Goal: Task Accomplishment & Management: Manage account settings

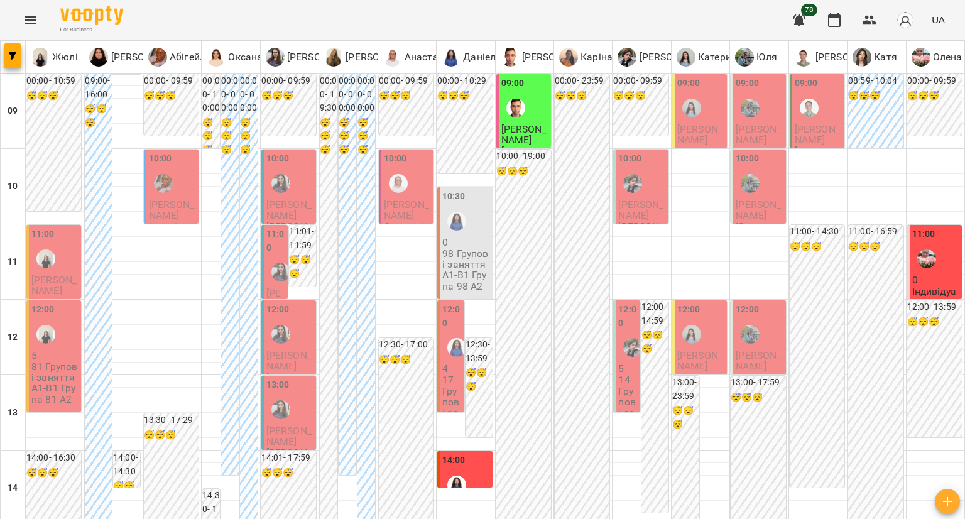
click at [52, 342] on div at bounding box center [45, 334] width 29 height 29
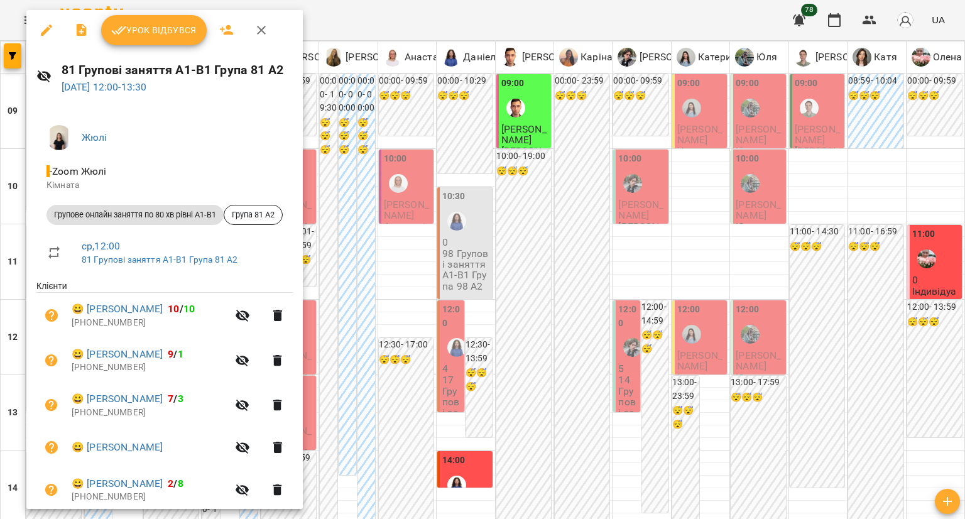
scroll to position [48, 0]
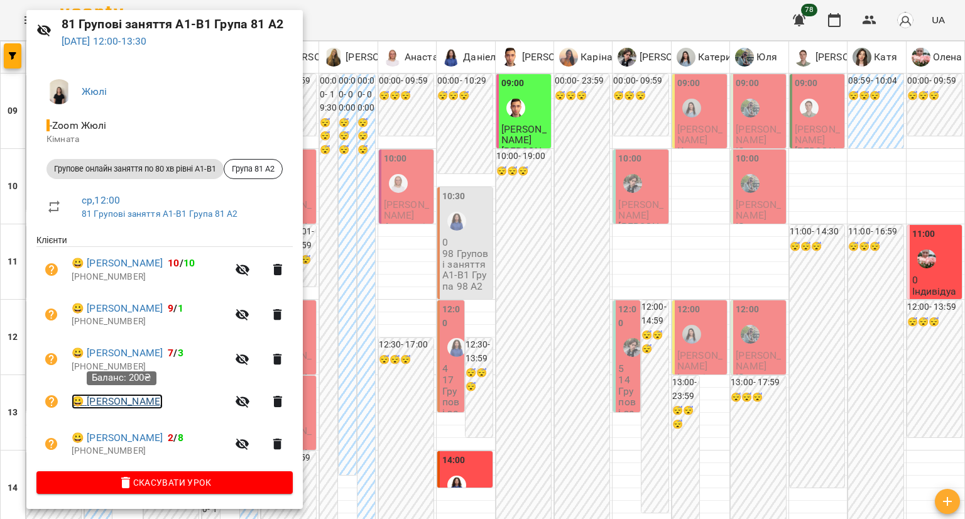
click at [110, 398] on link "😀 Христина Оленич" at bounding box center [117, 401] width 91 height 15
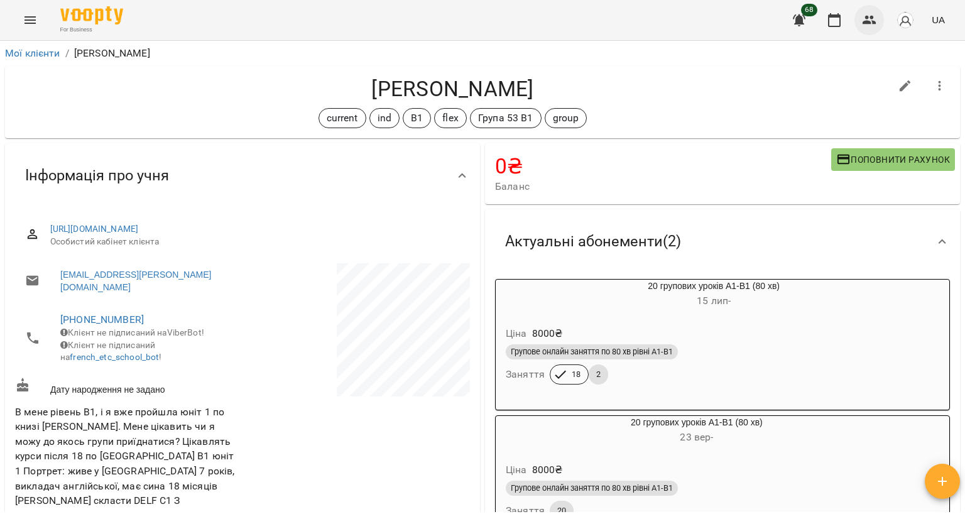
click at [874, 23] on icon "button" at bounding box center [869, 20] width 14 height 9
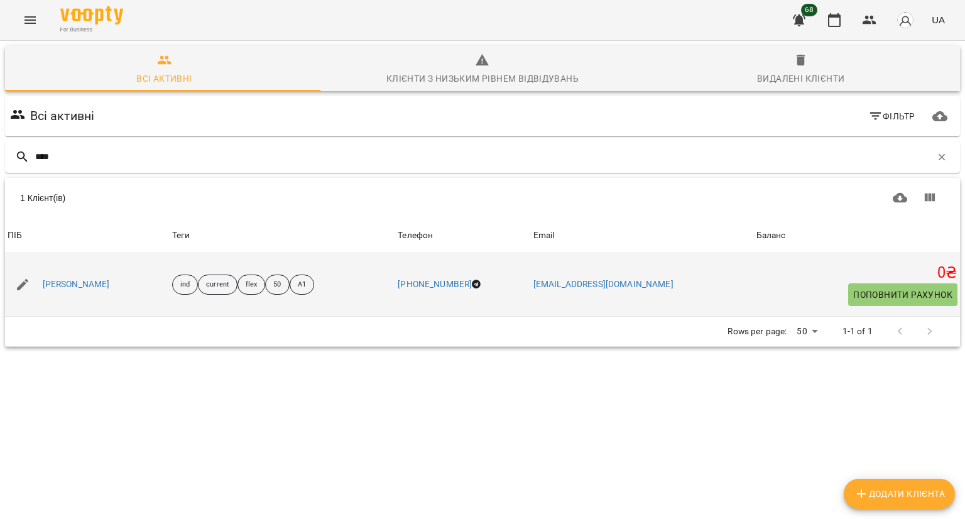
type input "****"
click at [85, 291] on div "[PERSON_NAME]" at bounding box center [76, 285] width 72 height 18
click at [54, 279] on link "[PERSON_NAME]" at bounding box center [76, 284] width 67 height 13
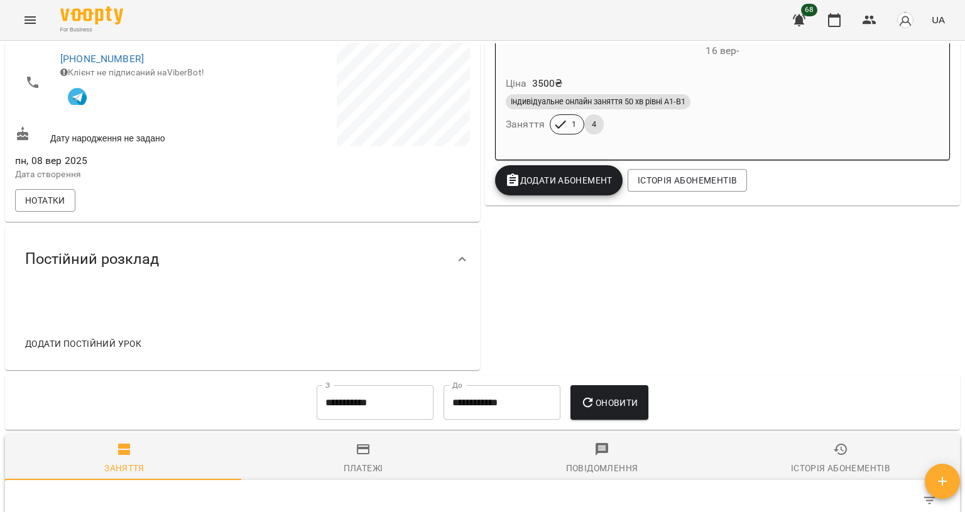
scroll to position [63, 0]
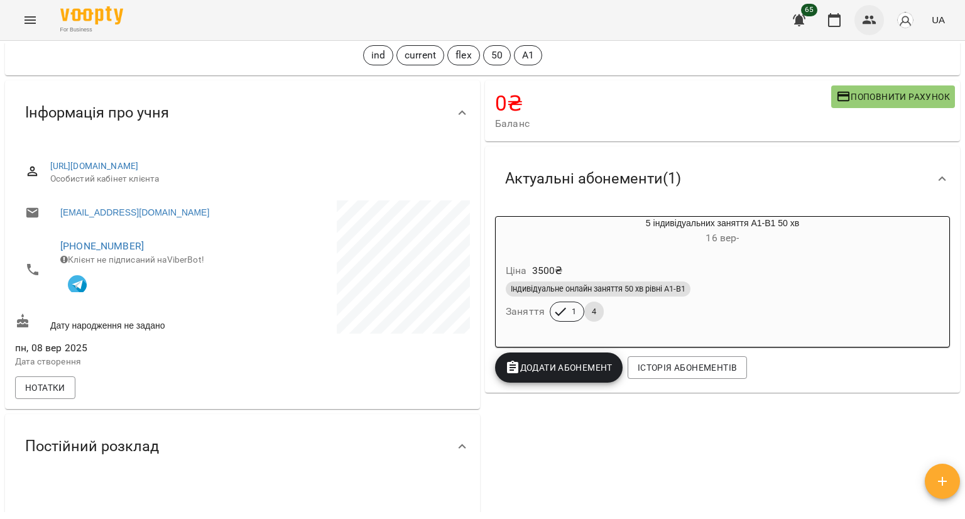
click at [864, 13] on icon "button" at bounding box center [869, 20] width 15 height 15
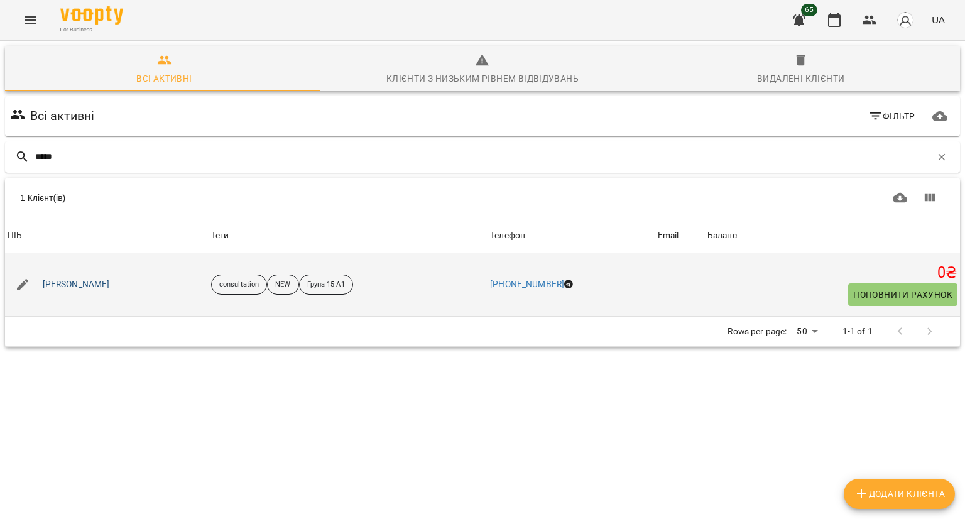
type input "*****"
click at [65, 287] on link "[PERSON_NAME]" at bounding box center [76, 284] width 67 height 13
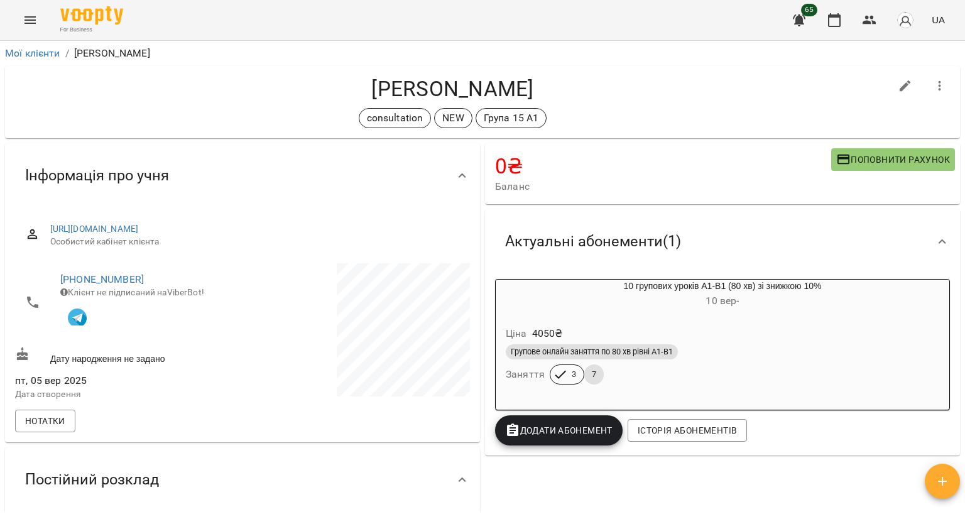
click at [890, 81] on button "button" at bounding box center [905, 86] width 30 height 30
select select "**"
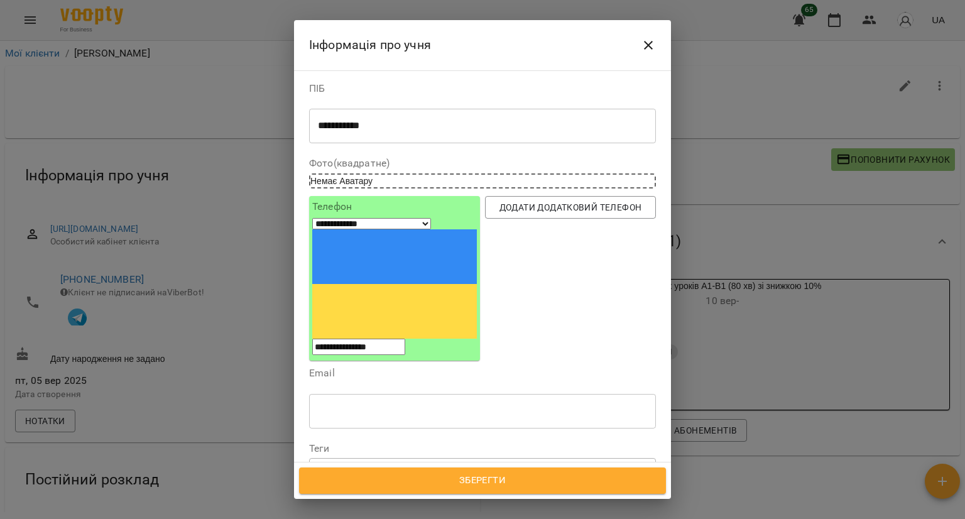
click at [372, 465] on icon at bounding box center [368, 469] width 9 height 9
click at [352, 463] on div at bounding box center [346, 470] width 14 height 14
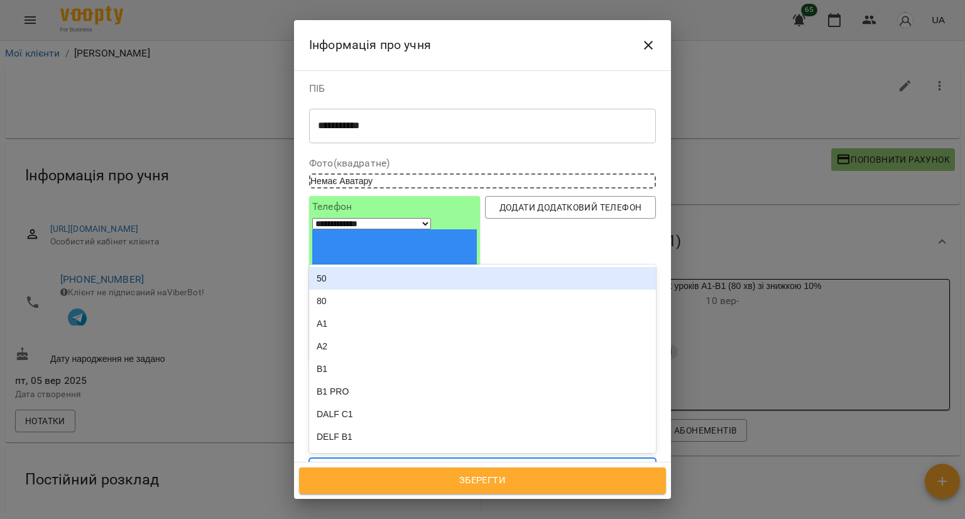
click at [416, 460] on div "Група 15 А1" at bounding box center [460, 470] width 300 height 21
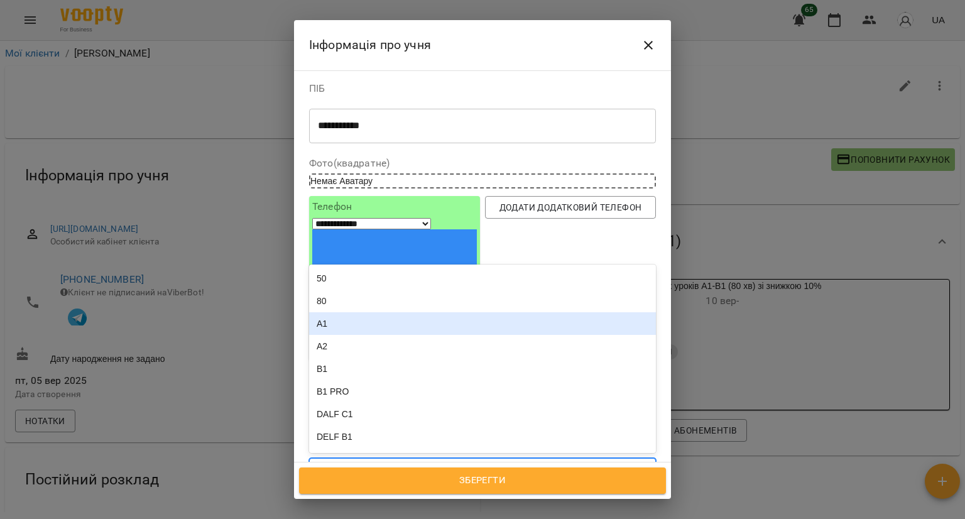
click at [416, 312] on div "A1" at bounding box center [482, 323] width 347 height 23
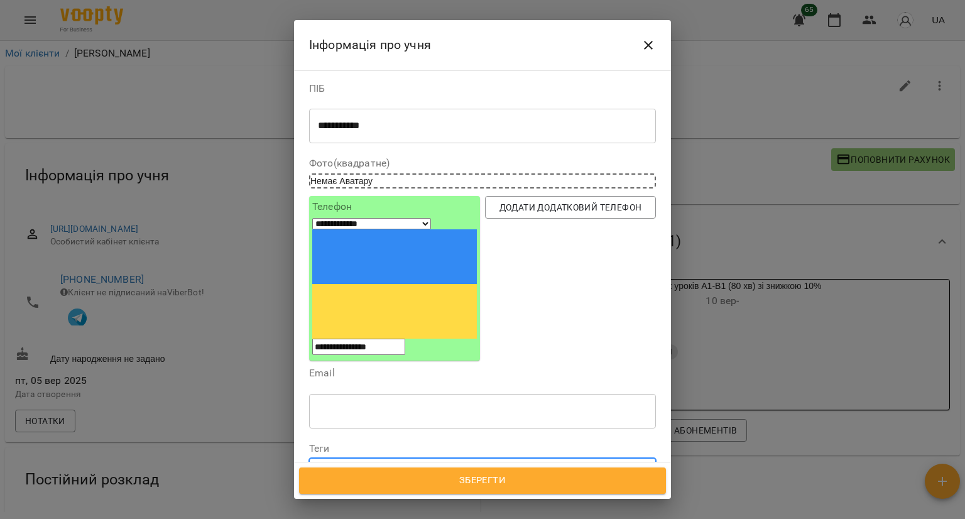
click at [448, 460] on div "Група 15 А1 A1" at bounding box center [460, 470] width 300 height 21
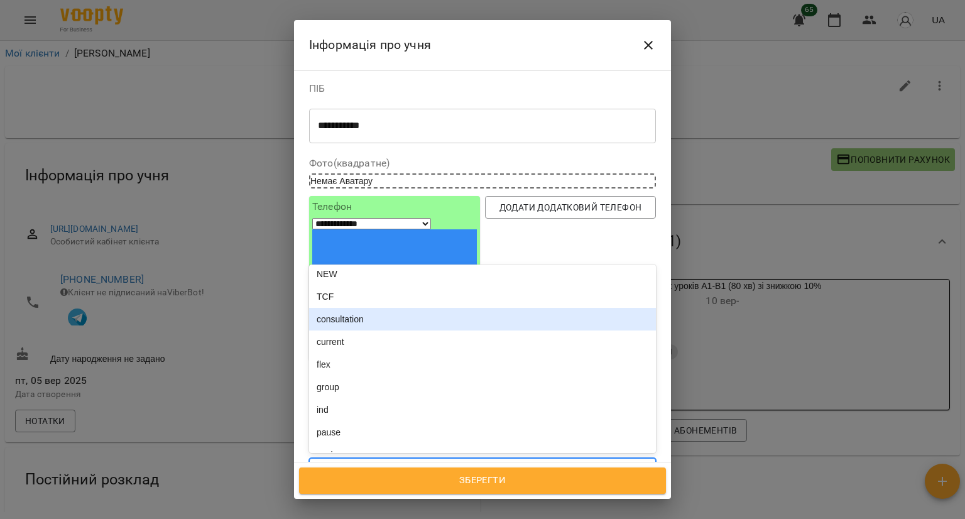
scroll to position [188, 0]
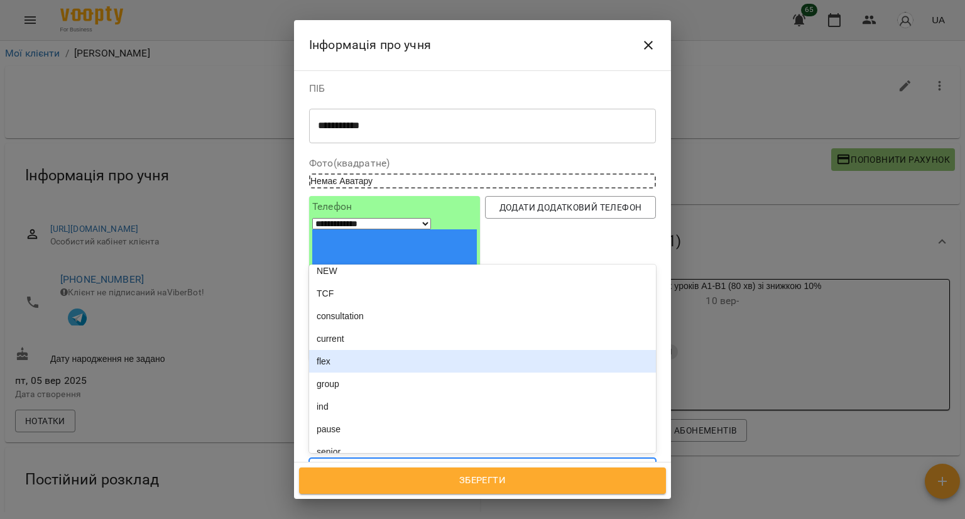
click at [421, 350] on div "flex" at bounding box center [482, 361] width 347 height 23
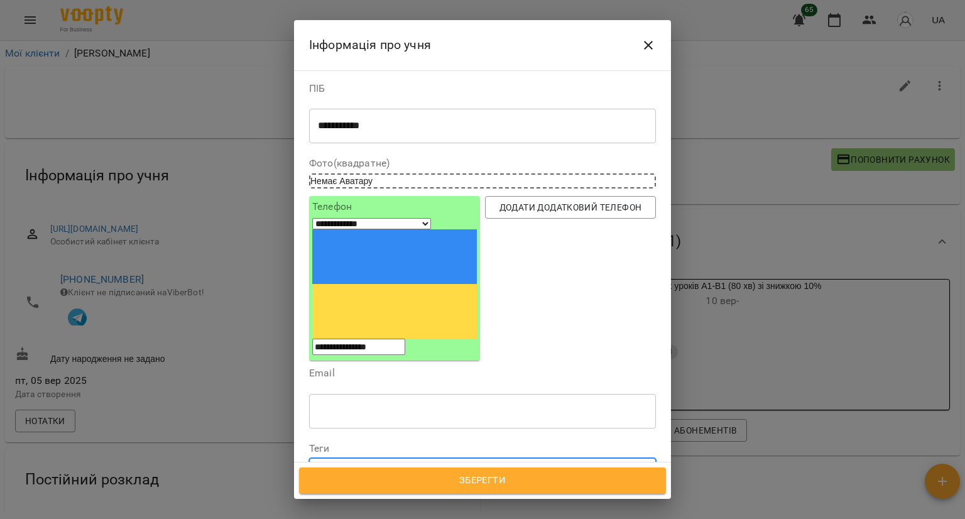
click at [439, 465] on icon at bounding box center [434, 469] width 9 height 9
click at [461, 460] on div "Група 15 А1 A1 flex" at bounding box center [460, 470] width 300 height 21
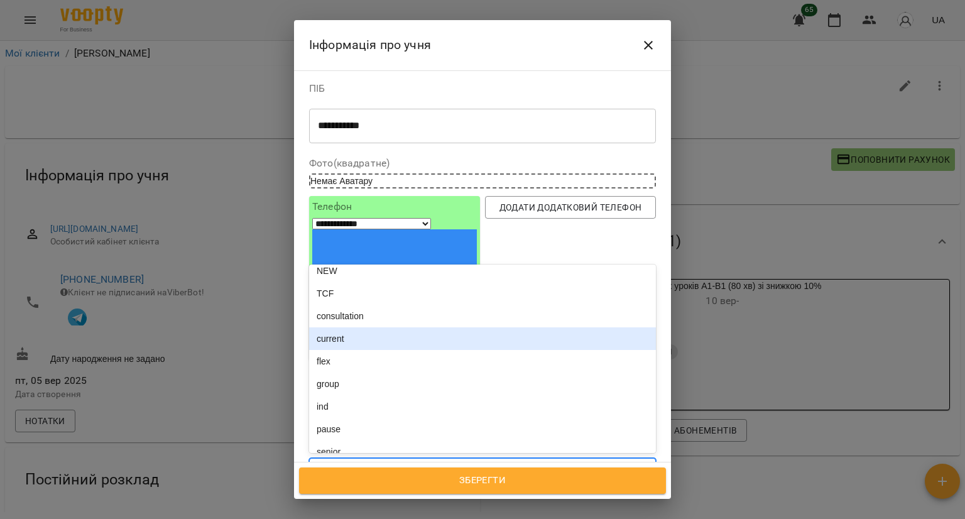
click at [397, 327] on div "current" at bounding box center [482, 338] width 347 height 23
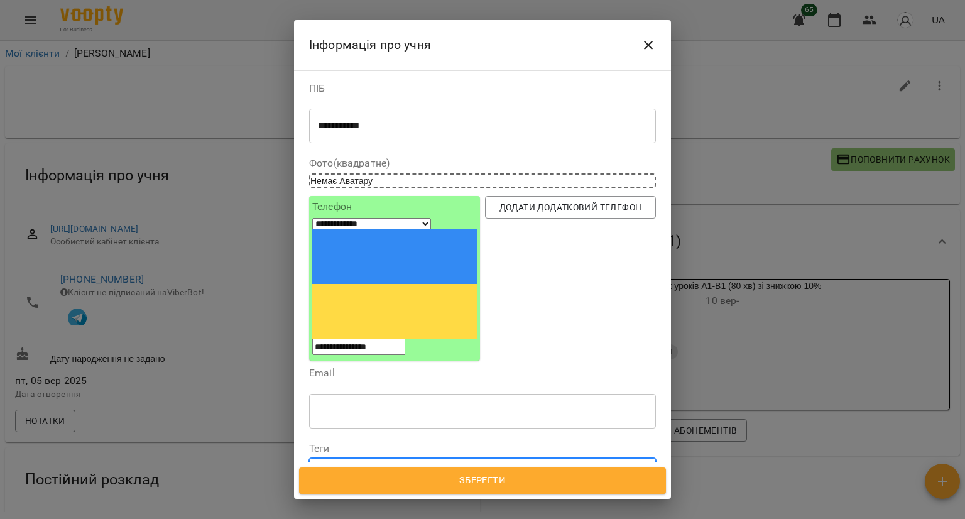
click at [497, 460] on div "Група 15 А1 A1 current" at bounding box center [460, 470] width 300 height 21
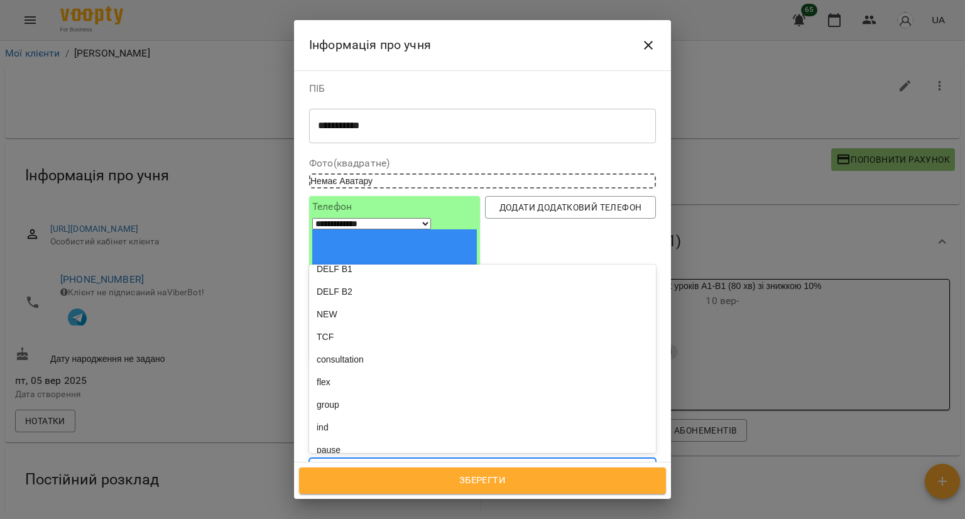
scroll to position [251, 0]
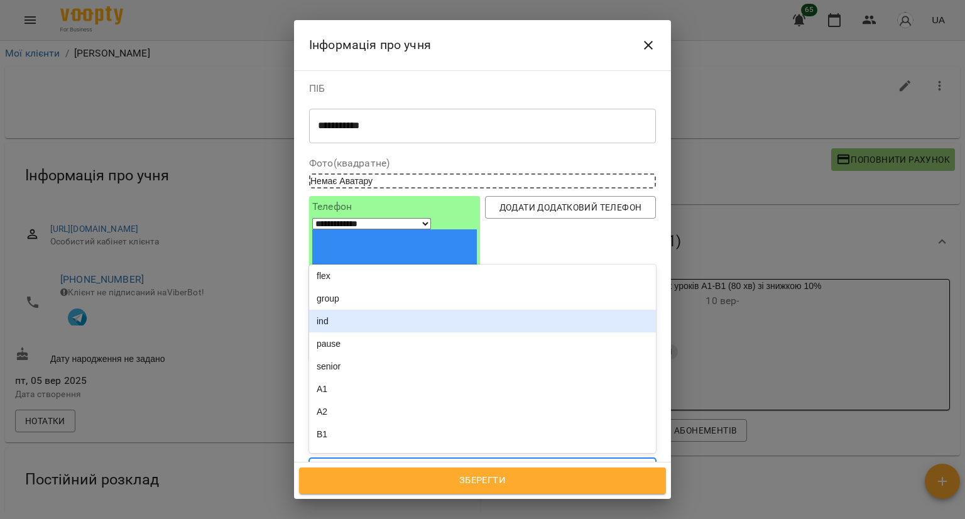
click at [445, 287] on div "group" at bounding box center [482, 298] width 347 height 23
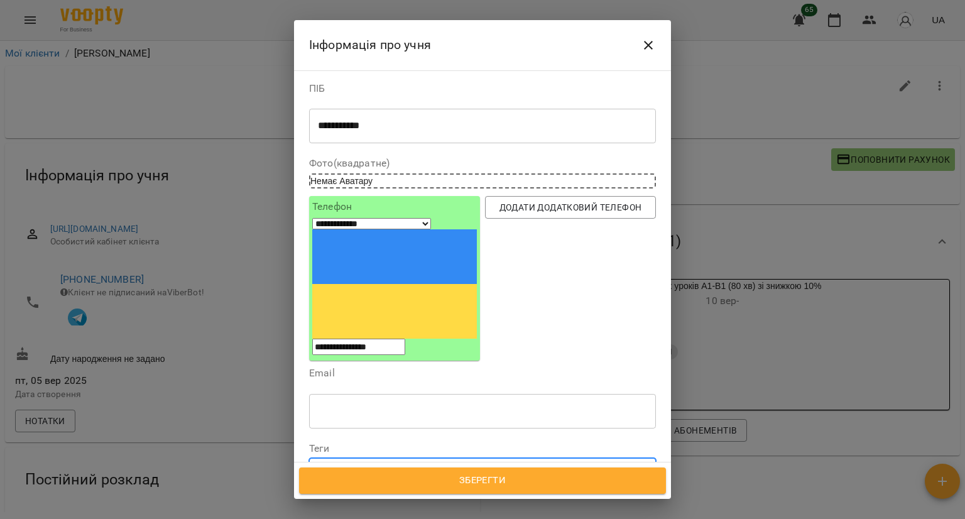
click at [417, 480] on span "Зберегти" at bounding box center [482, 480] width 339 height 16
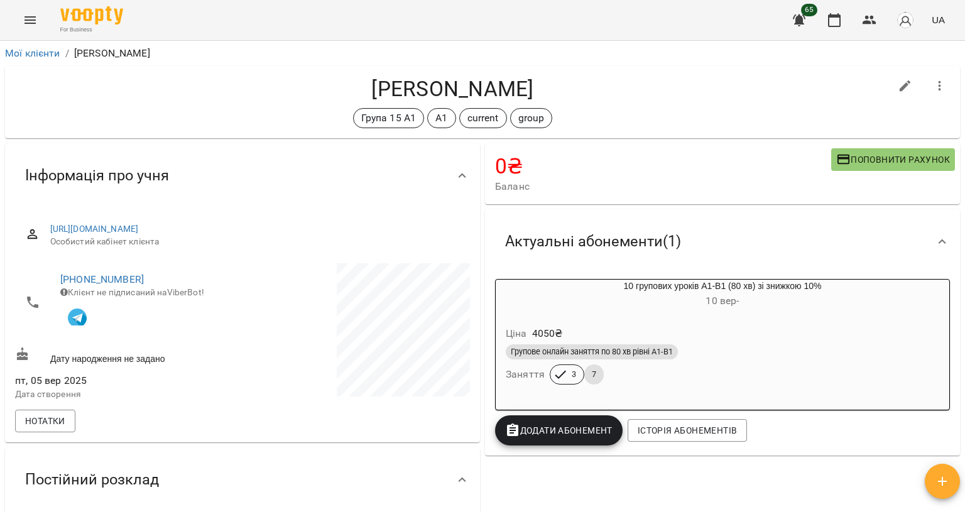
click at [909, 81] on button "button" at bounding box center [905, 86] width 30 height 30
select select "**"
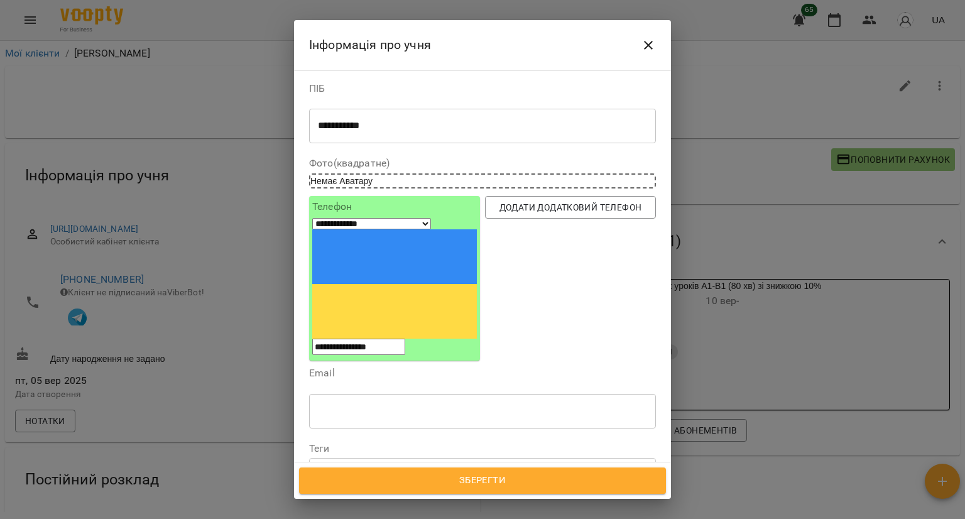
click at [658, 48] on button "Close" at bounding box center [648, 45] width 30 height 30
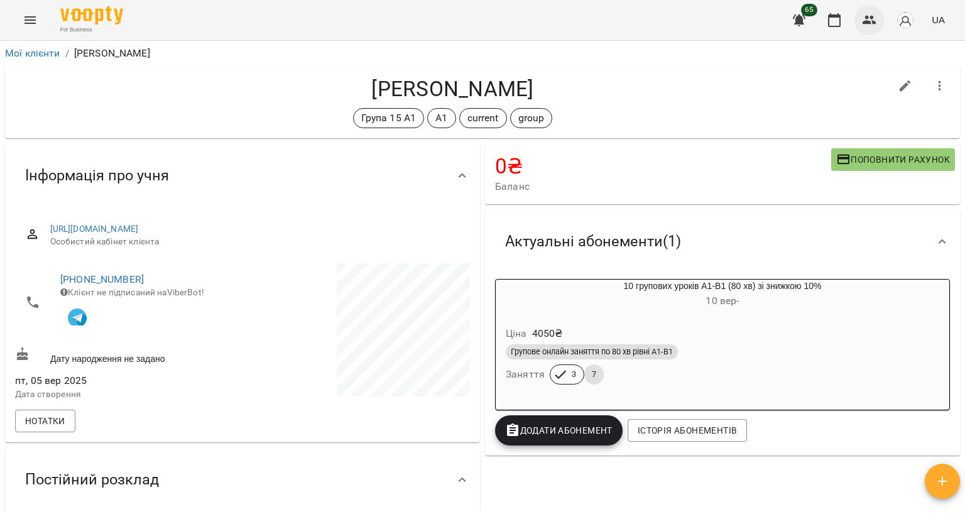
click at [877, 16] on button "button" at bounding box center [869, 20] width 30 height 30
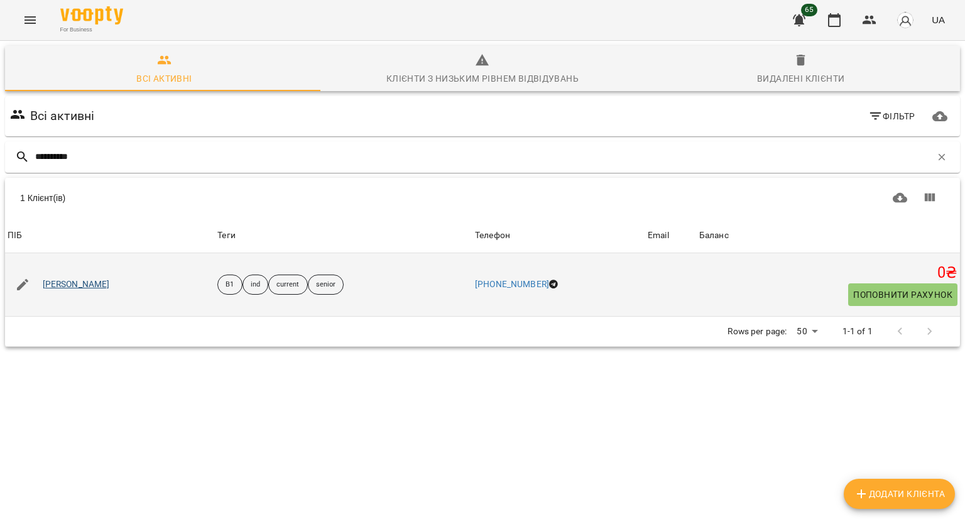
type input "**********"
click at [63, 278] on link "Жанна Іванченко" at bounding box center [76, 284] width 67 height 13
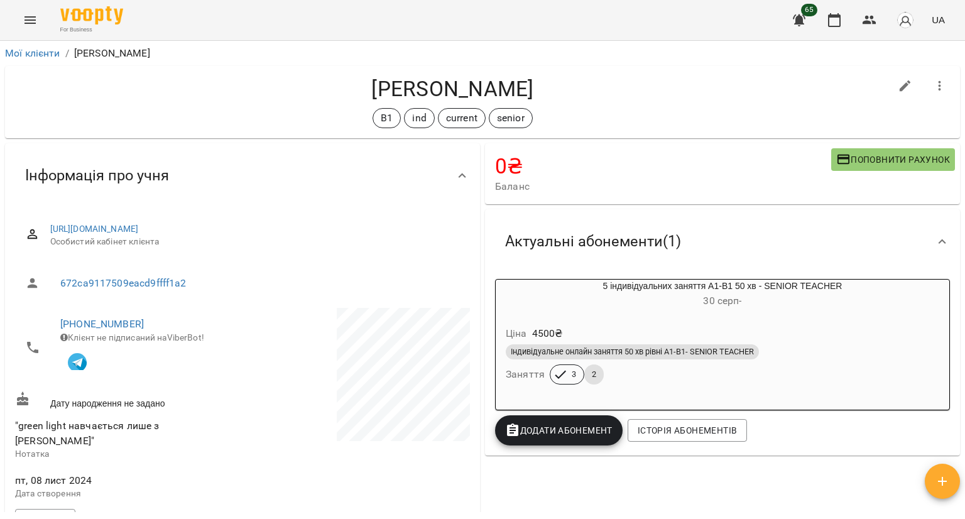
click at [619, 295] on h6 "30 серп -" at bounding box center [721, 301] width 453 height 18
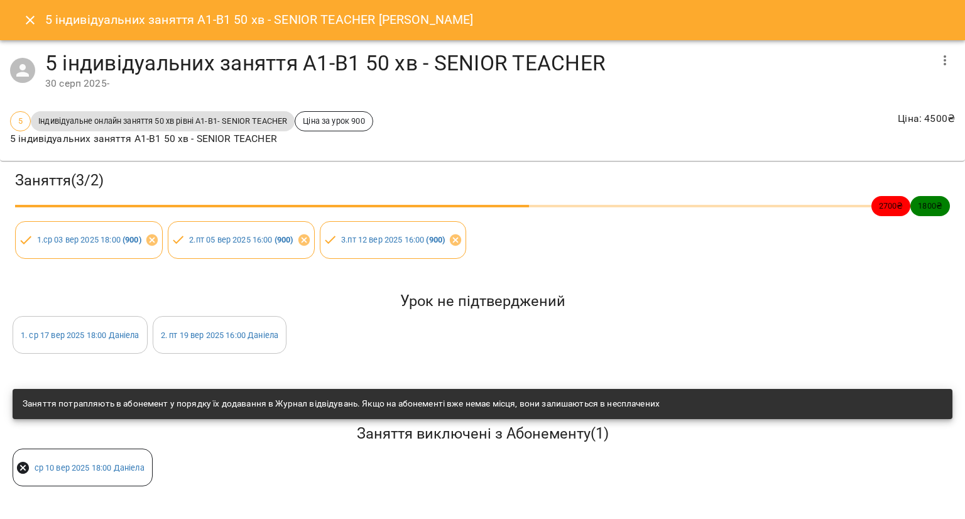
click at [37, 15] on icon "Close" at bounding box center [30, 20] width 15 height 15
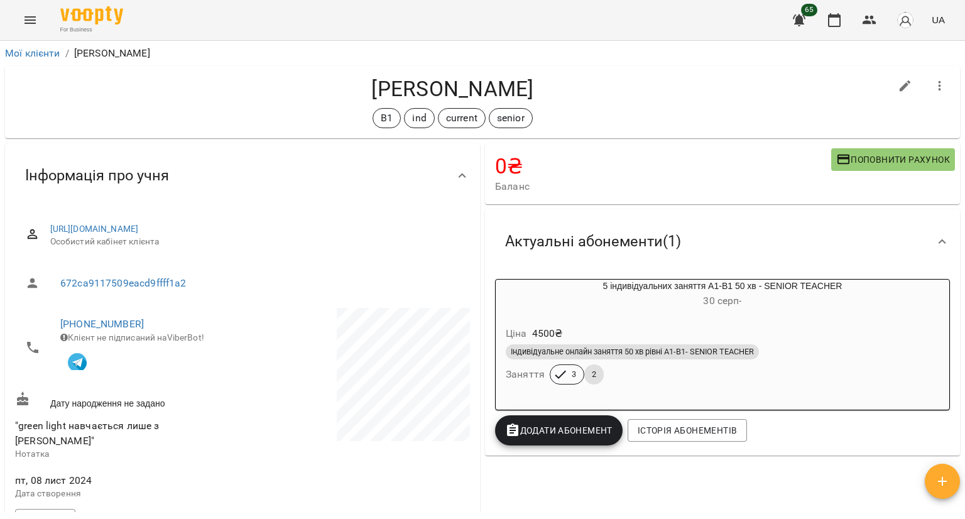
click at [641, 338] on div "Ціна 4500 ₴" at bounding box center [722, 333] width 438 height 23
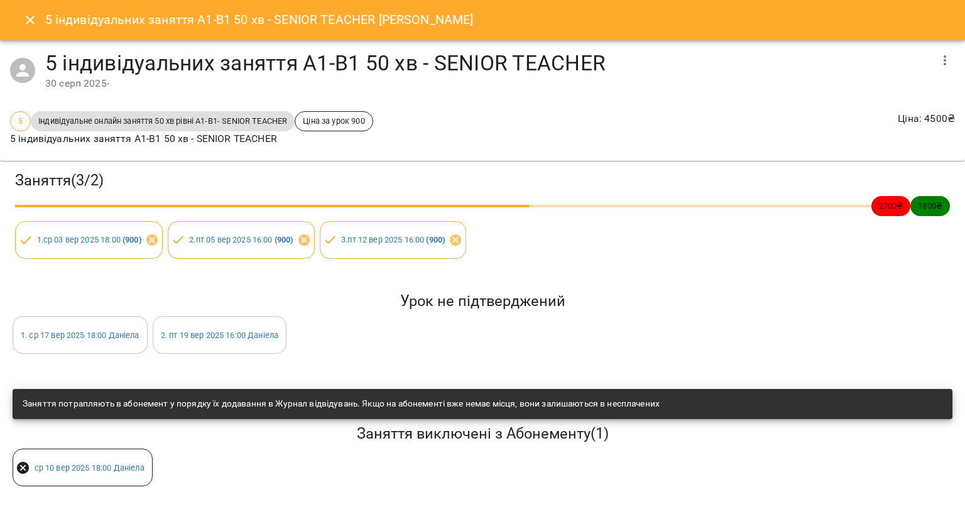
click at [23, 15] on icon "Close" at bounding box center [30, 20] width 15 height 15
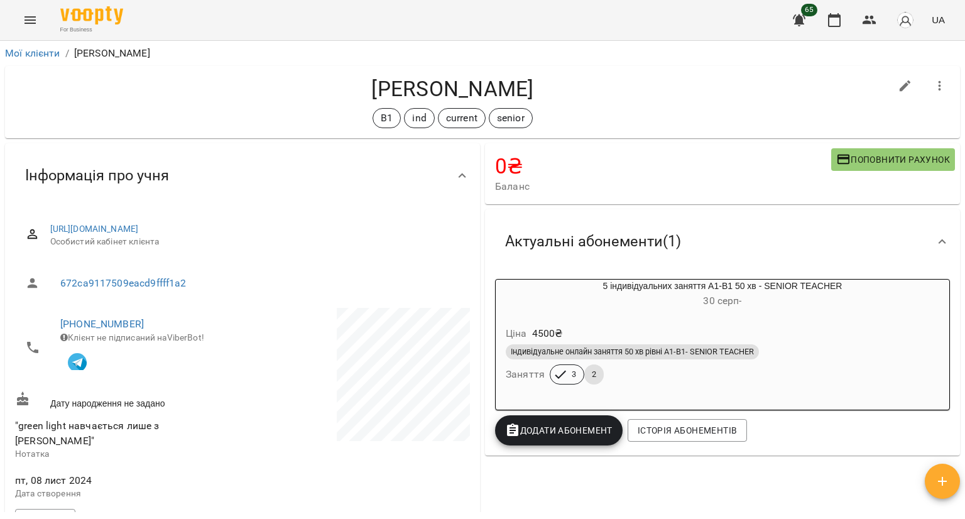
click at [867, 157] on span "Поповнити рахунок" at bounding box center [893, 159] width 114 height 15
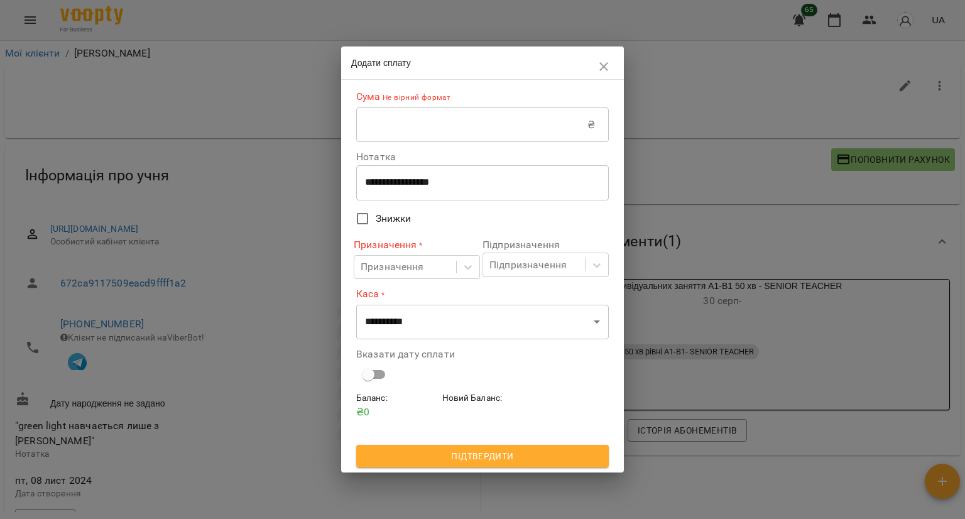
click at [469, 129] on input "text" at bounding box center [471, 124] width 231 height 35
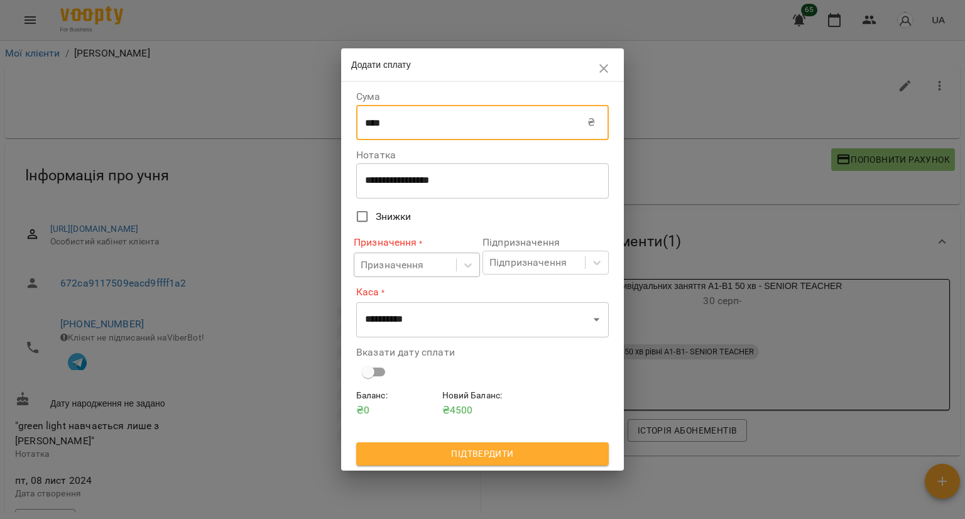
type input "****"
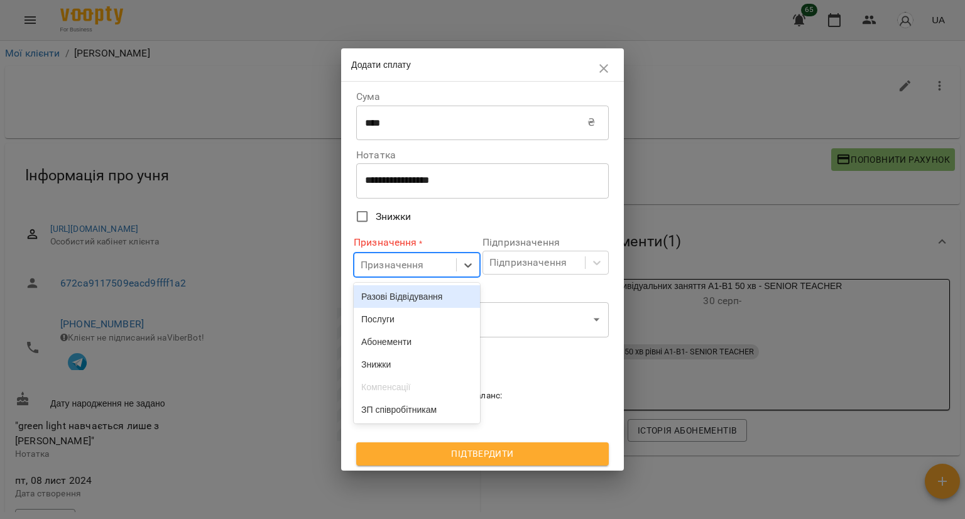
click at [430, 268] on div "Призначення" at bounding box center [405, 264] width 102 height 23
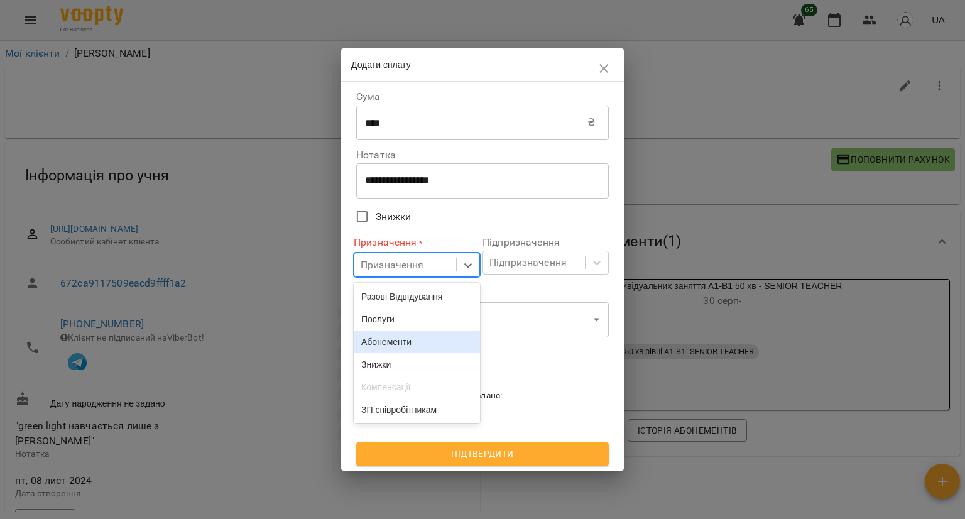
click at [413, 344] on div "Абонементи" at bounding box center [417, 341] width 126 height 23
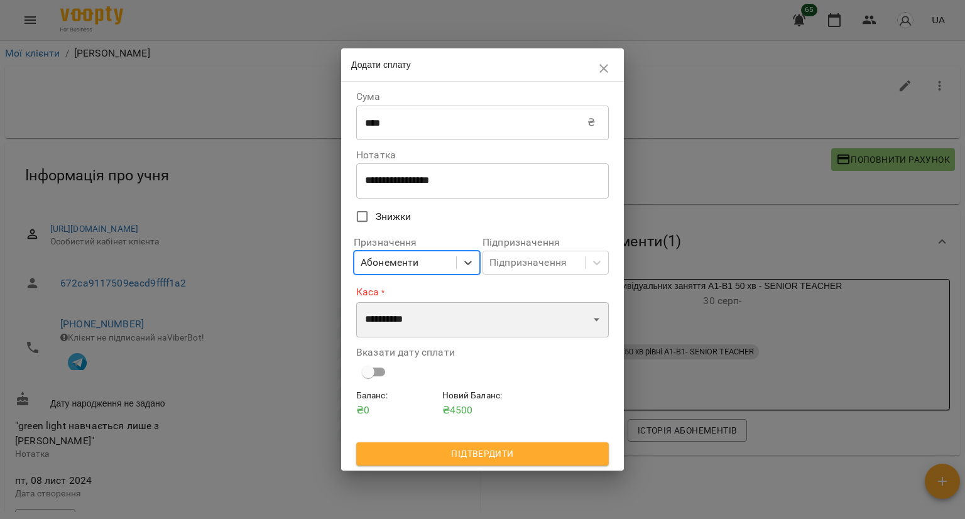
click at [428, 320] on select "**********" at bounding box center [482, 319] width 252 height 35
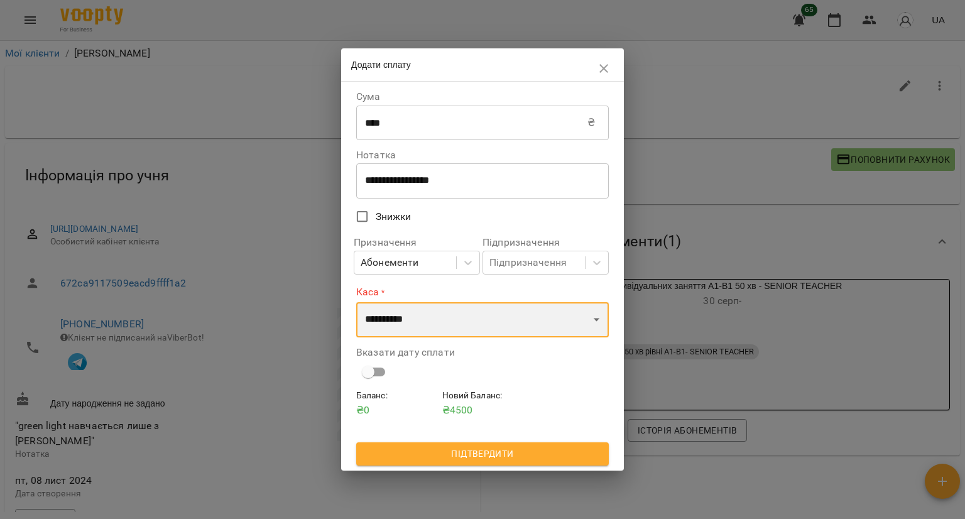
select select "****"
click at [356, 302] on select "**********" at bounding box center [482, 319] width 252 height 35
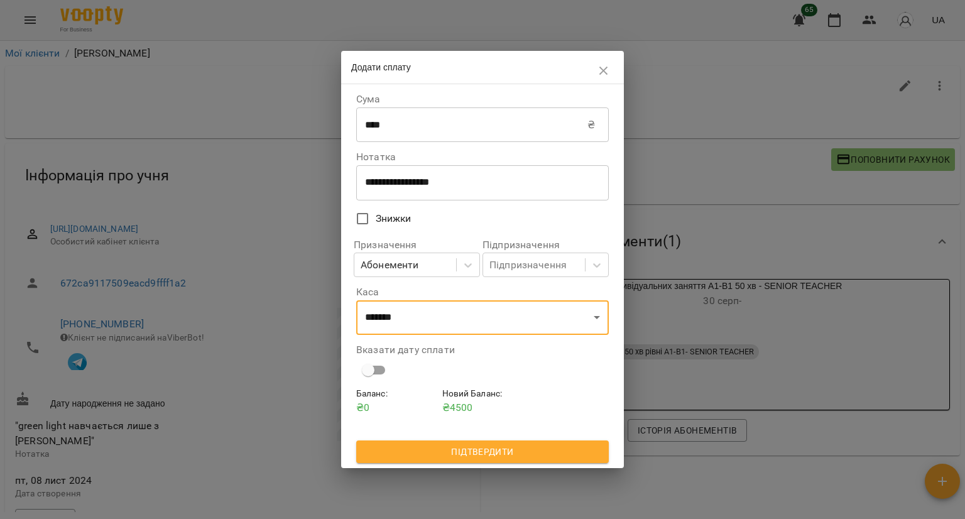
drag, startPoint x: 397, startPoint y: 444, endPoint x: 411, endPoint y: 438, distance: 15.2
click at [398, 444] on span "Підтвердити" at bounding box center [482, 451] width 232 height 15
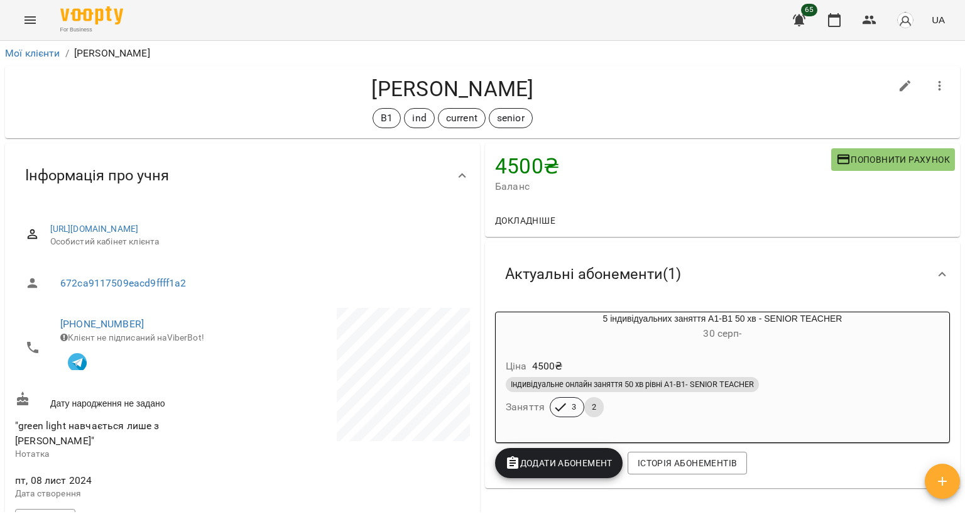
click at [522, 459] on span "Додати Абонемент" at bounding box center [558, 462] width 107 height 15
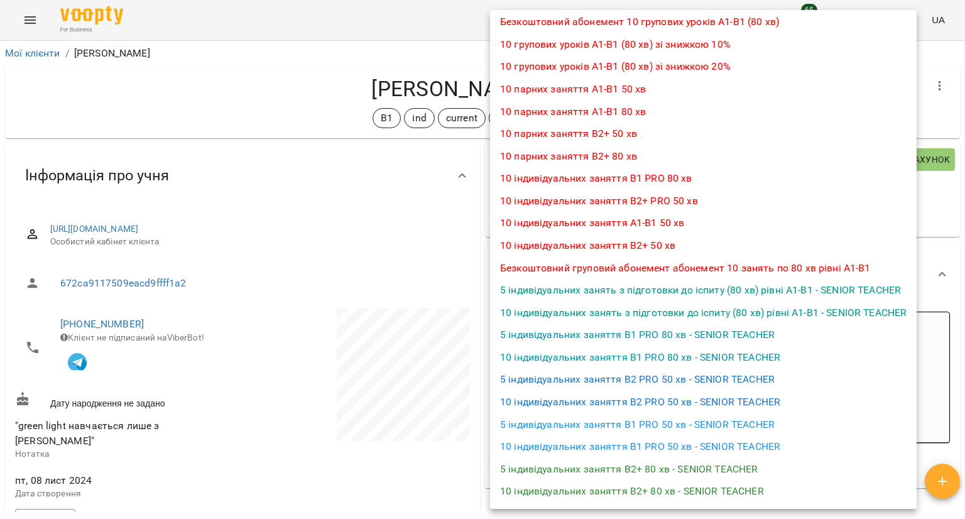
scroll to position [251, 0]
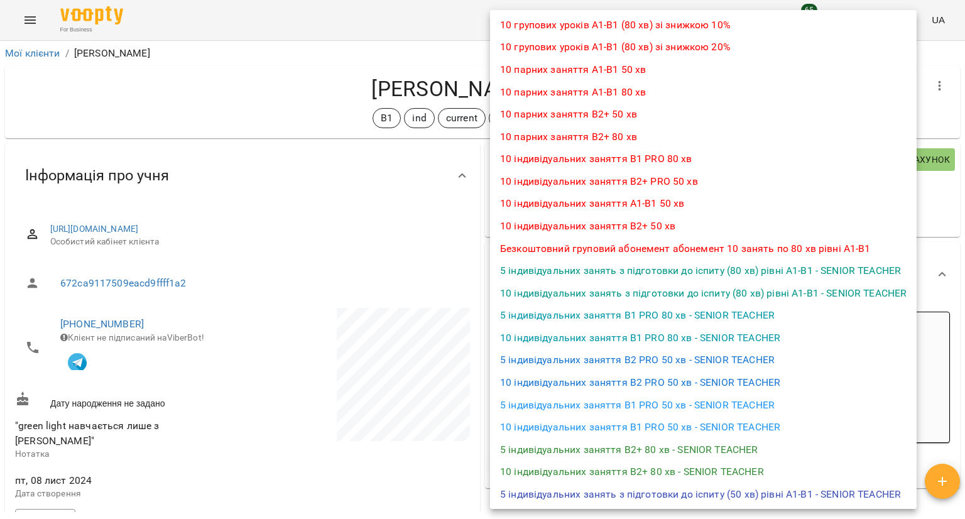
click at [452, 435] on div at bounding box center [482, 259] width 965 height 519
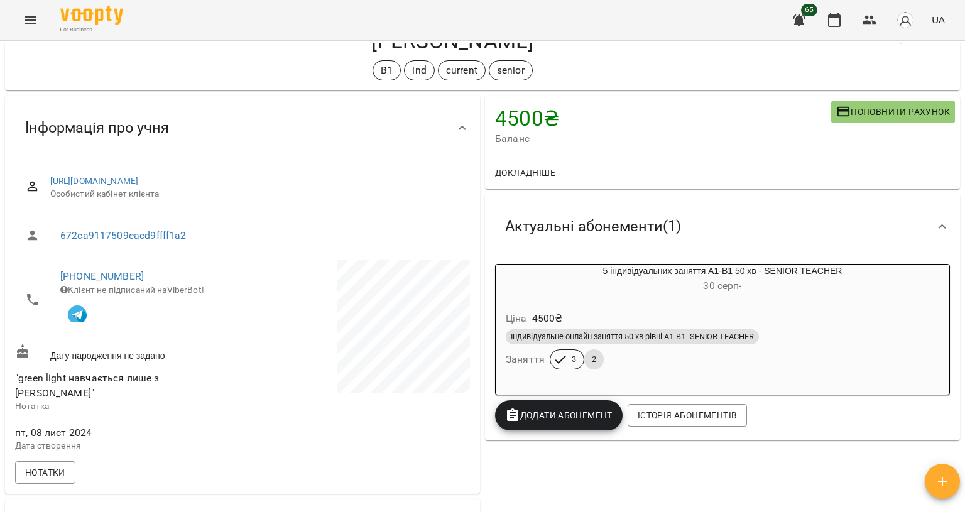
scroll to position [0, 0]
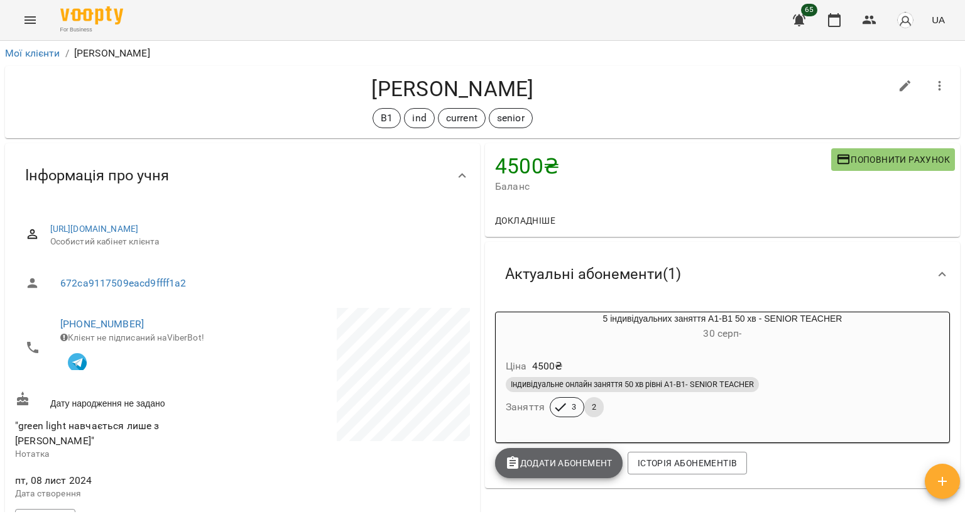
click at [558, 463] on span "Додати Абонемент" at bounding box center [558, 462] width 107 height 15
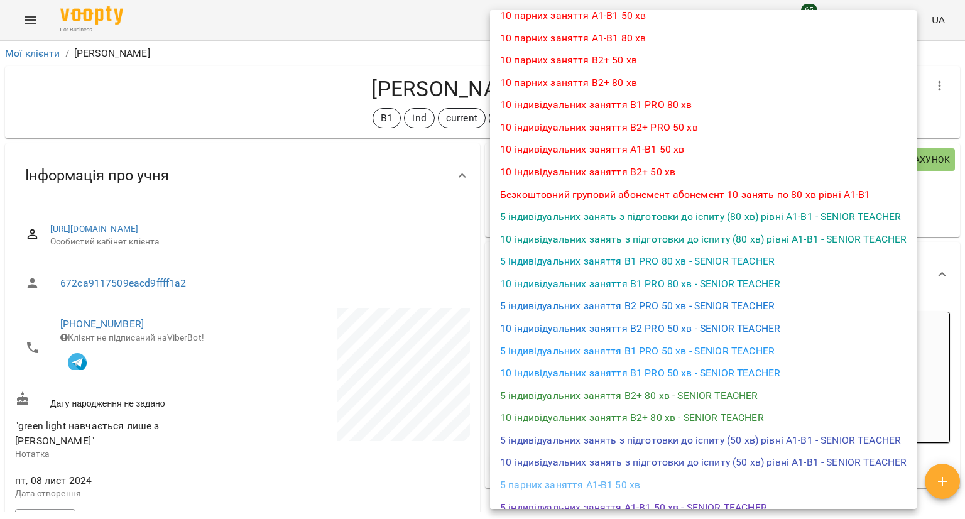
scroll to position [440, 0]
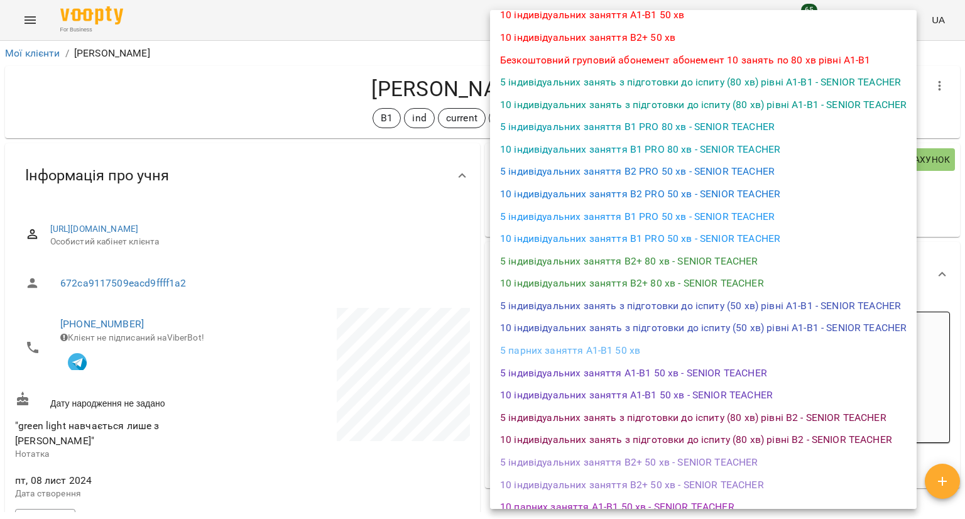
click at [590, 371] on li "5 індивідуальних заняття А1-В1 50 хв - SENIOR TEACHER" at bounding box center [703, 373] width 426 height 23
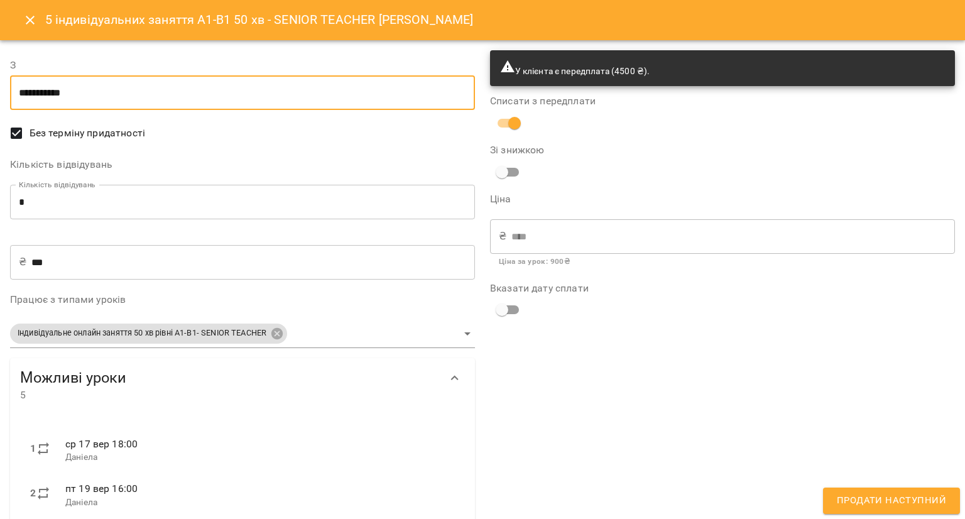
click at [297, 109] on input "**********" at bounding box center [242, 92] width 465 height 35
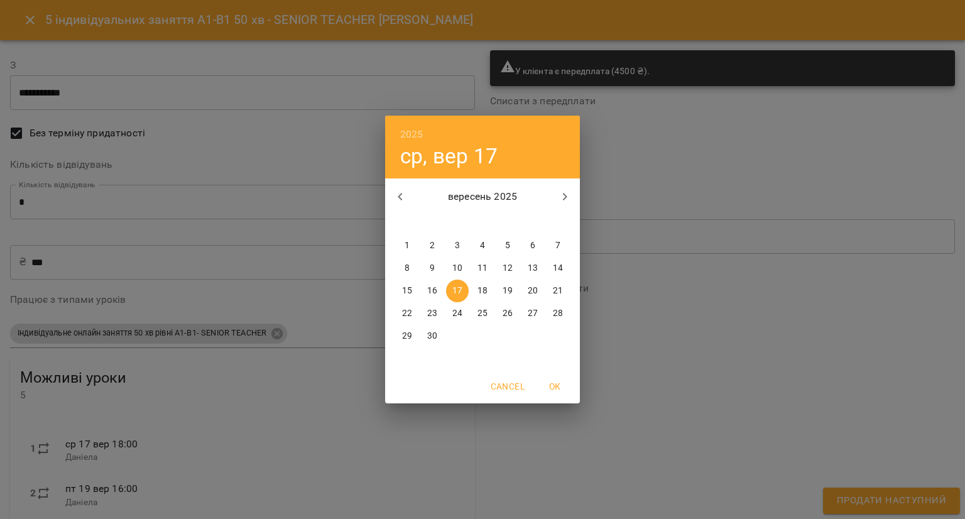
click at [532, 297] on button "20" at bounding box center [532, 290] width 23 height 23
type input "**********"
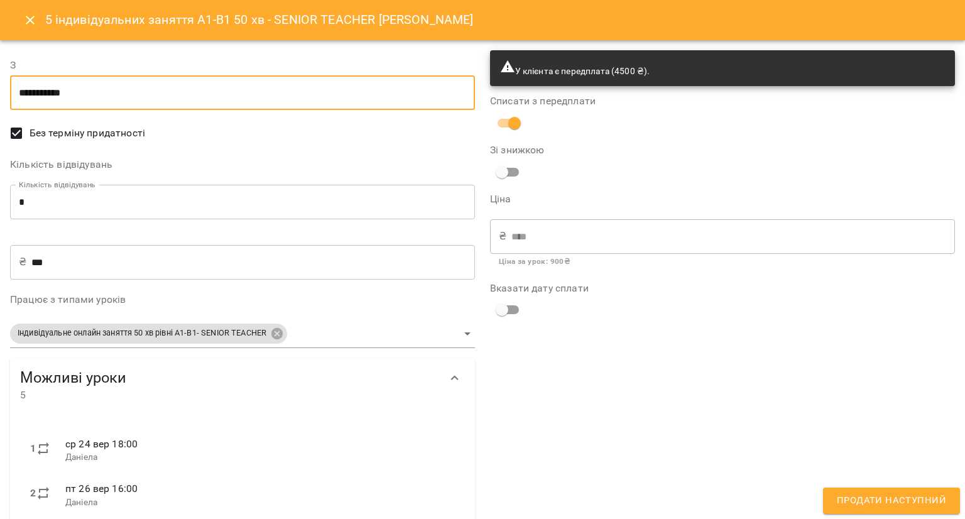
click at [369, 91] on input "**********" at bounding box center [242, 92] width 465 height 35
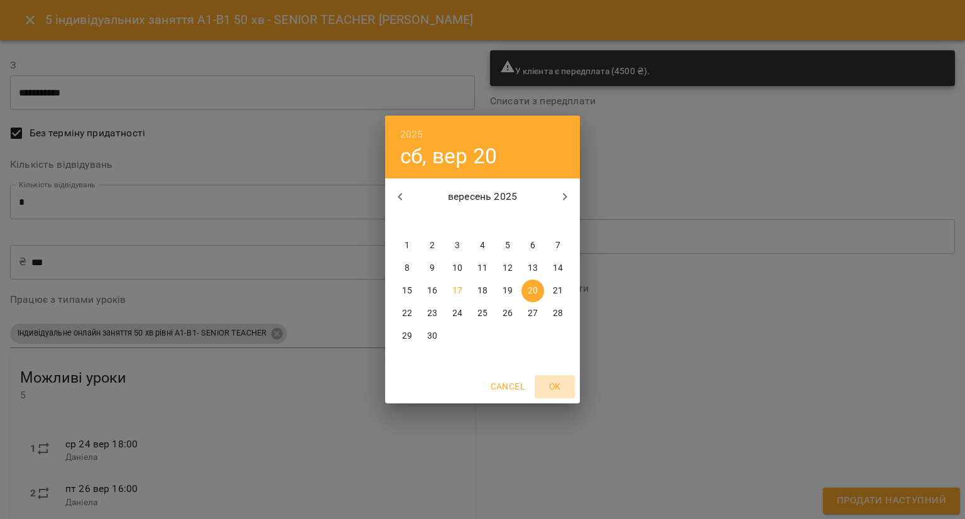
drag, startPoint x: 555, startPoint y: 384, endPoint x: 560, endPoint y: 417, distance: 33.8
click at [555, 384] on span "OK" at bounding box center [554, 386] width 30 height 15
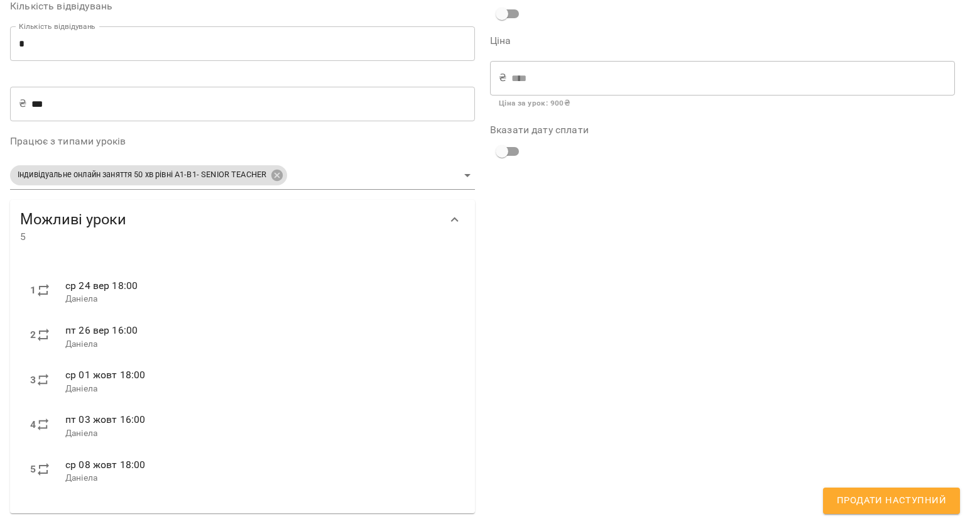
scroll to position [163, 0]
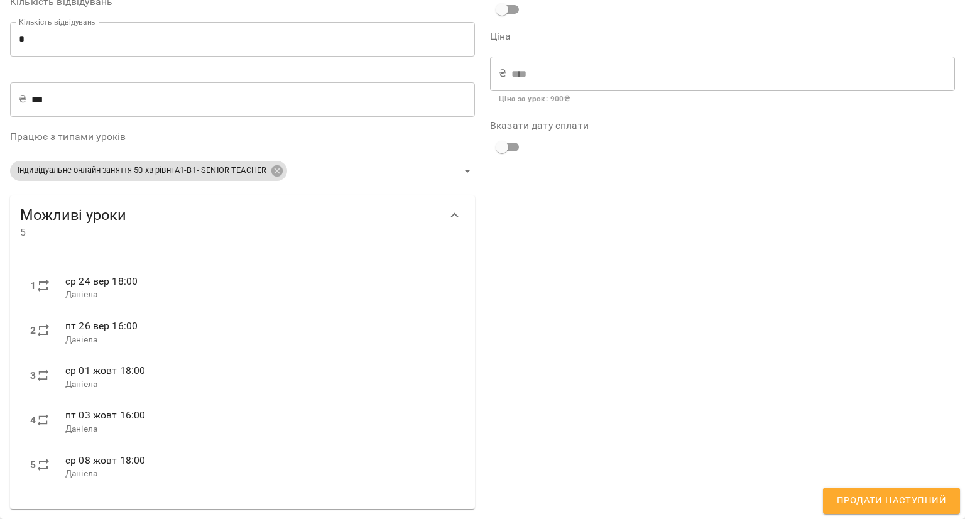
click at [880, 494] on span "Продати наступний" at bounding box center [890, 500] width 109 height 16
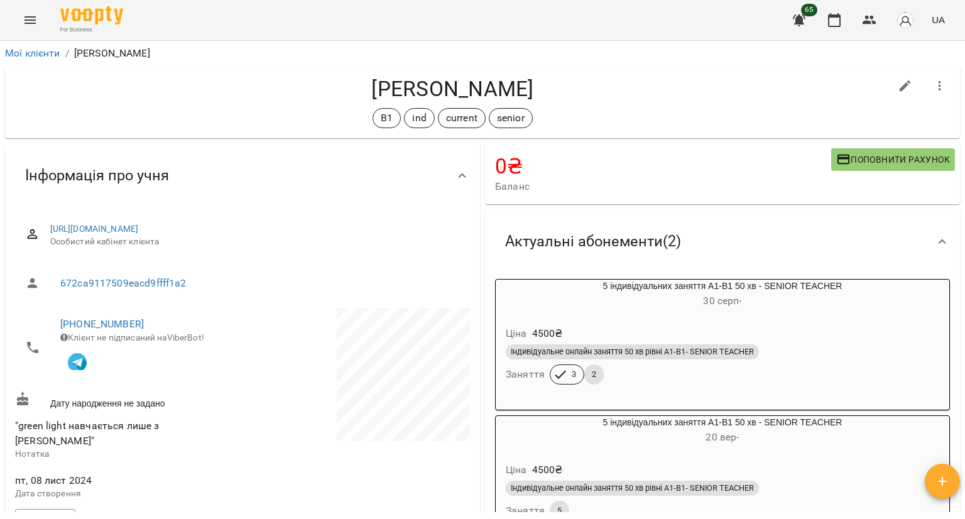
scroll to position [126, 0]
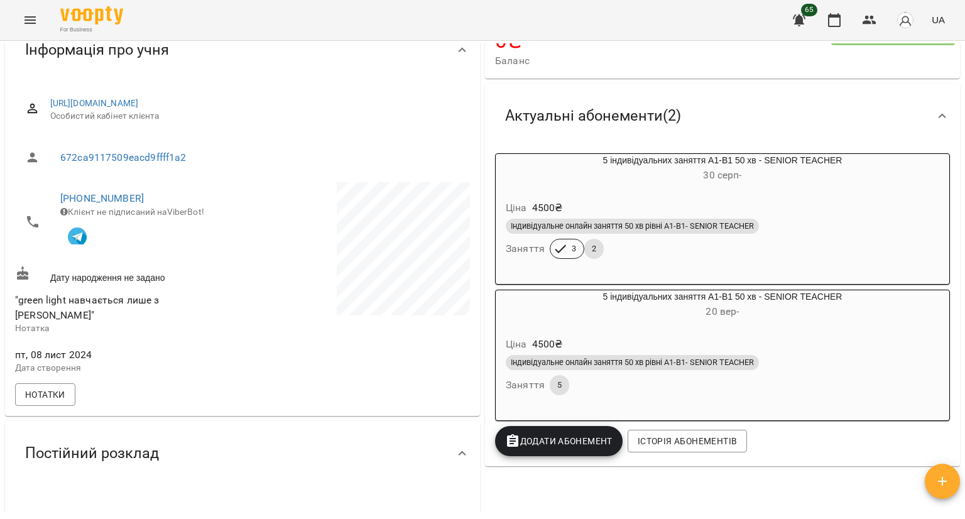
click at [716, 232] on span "Індивідуальне онлайн заняття 50 хв рівні А1-В1- SENIOR TEACHER" at bounding box center [632, 225] width 253 height 11
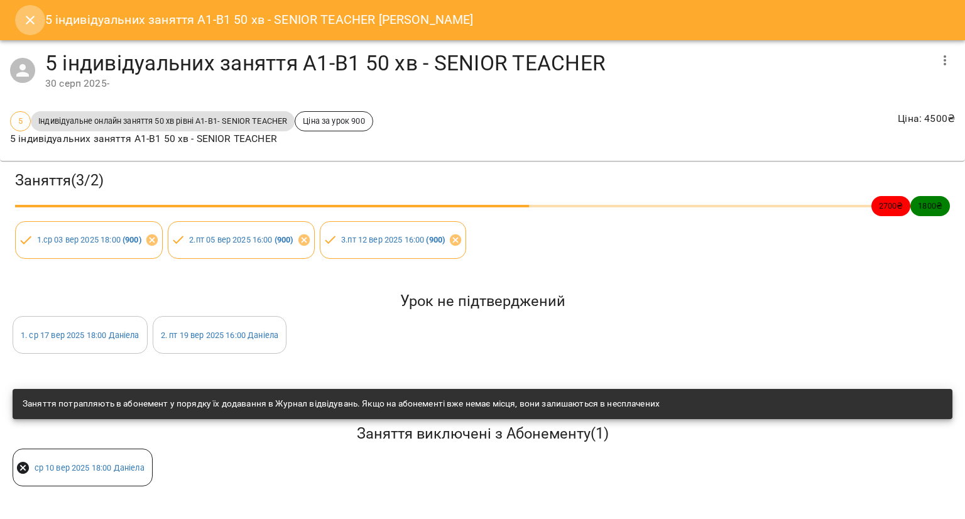
click at [22, 25] on button "Close" at bounding box center [30, 20] width 30 height 30
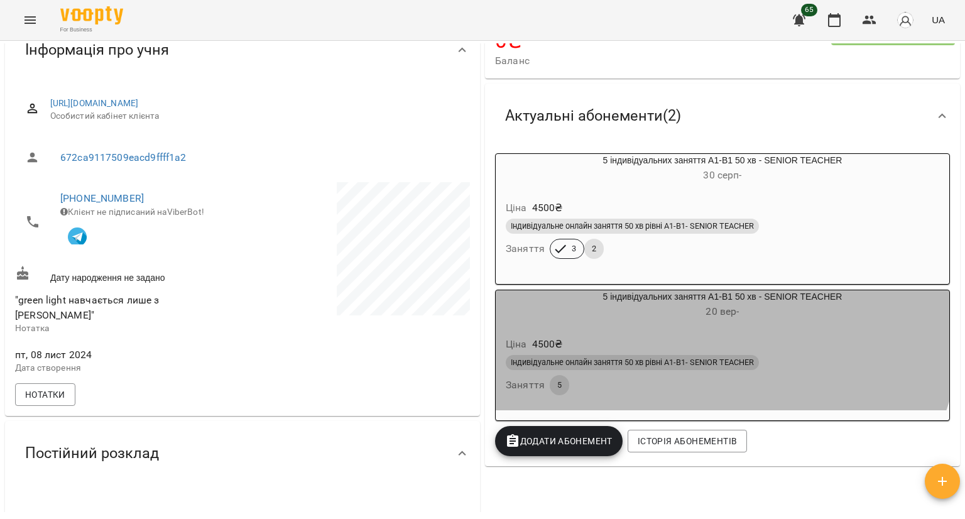
click at [614, 302] on div "5 індивідуальних заняття А1-В1 50 хв - SENIOR TEACHER 20 вер -" at bounding box center [721, 305] width 453 height 30
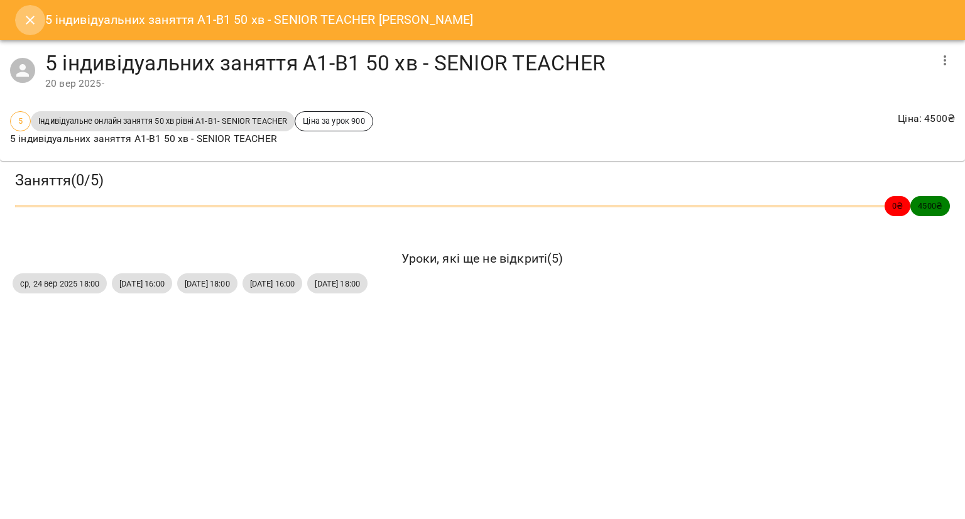
click at [35, 24] on icon "Close" at bounding box center [30, 20] width 15 height 15
